Goal: Information Seeking & Learning: Learn about a topic

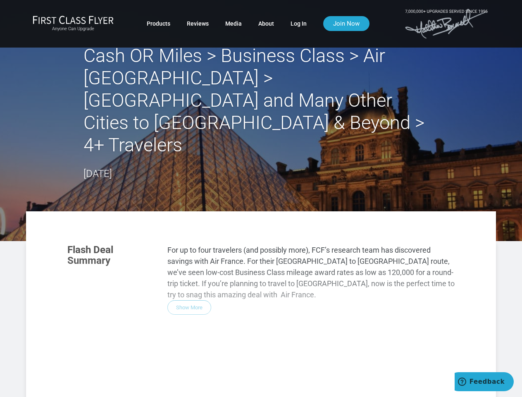
click at [261, 236] on section "Flash Deal Summary For up to four travelers (and possibly more), FCF’s research…" at bounding box center [261, 279] width 404 height 87
click at [261, 281] on div "Flash Deal Summary For up to four travelers (and possibly more), FCF’s research…" at bounding box center [261, 352] width 404 height 233
click at [189, 262] on div "Flash Deal Summary For up to four travelers (and possibly more), FCF’s research…" at bounding box center [261, 352] width 404 height 233
click at [117, 378] on div "Flash Deal Summary For up to four travelers (and possibly more), FCF’s research…" at bounding box center [261, 352] width 404 height 233
click at [185, 378] on div "Flash Deal Summary For up to four travelers (and possibly more), FCF’s research…" at bounding box center [261, 352] width 404 height 233
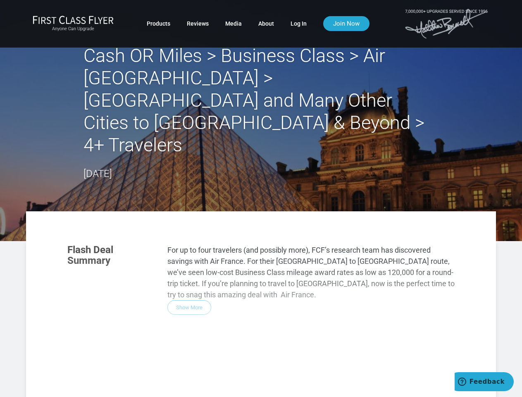
click at [253, 378] on div "Flash Deal Summary For up to four travelers (and possibly more), FCF’s research…" at bounding box center [261, 352] width 404 height 233
click at [394, 384] on div "Flash Deal Summary For up to four travelers (and possibly more), FCF’s research…" at bounding box center [261, 352] width 404 height 233
click at [484, 381] on span "Feedback" at bounding box center [486, 381] width 35 height 7
